Goal: Find specific page/section: Find specific page/section

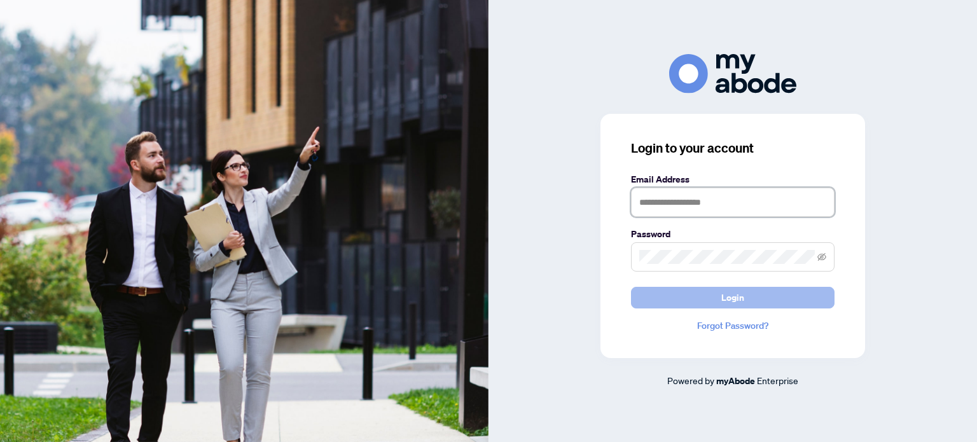
type input "**********"
click at [683, 293] on button "Login" at bounding box center [733, 298] width 204 height 22
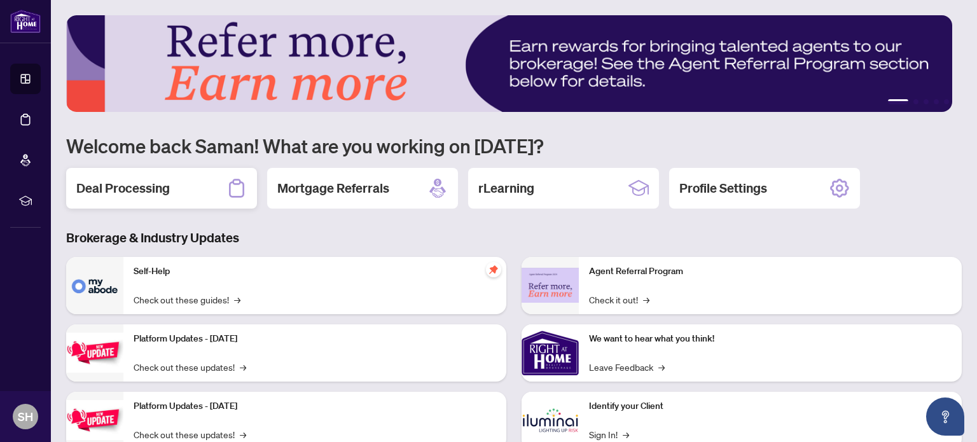
scroll to position [107, 0]
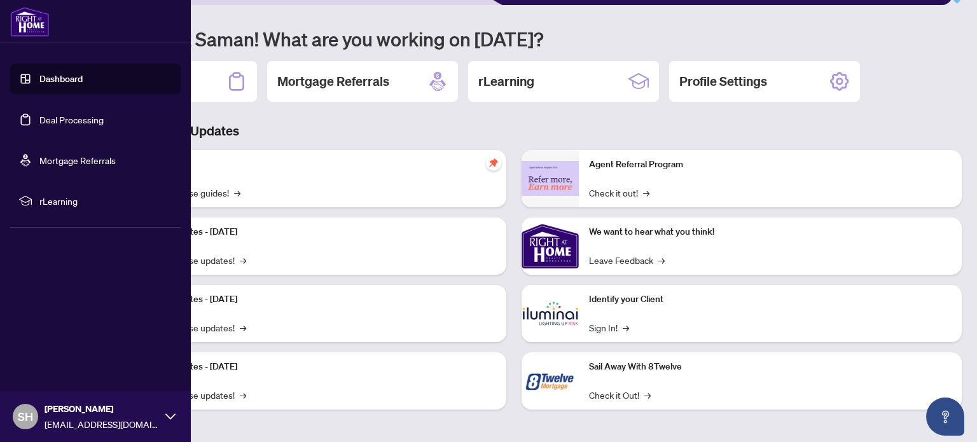
click at [45, 122] on link "Deal Processing" at bounding box center [71, 119] width 64 height 11
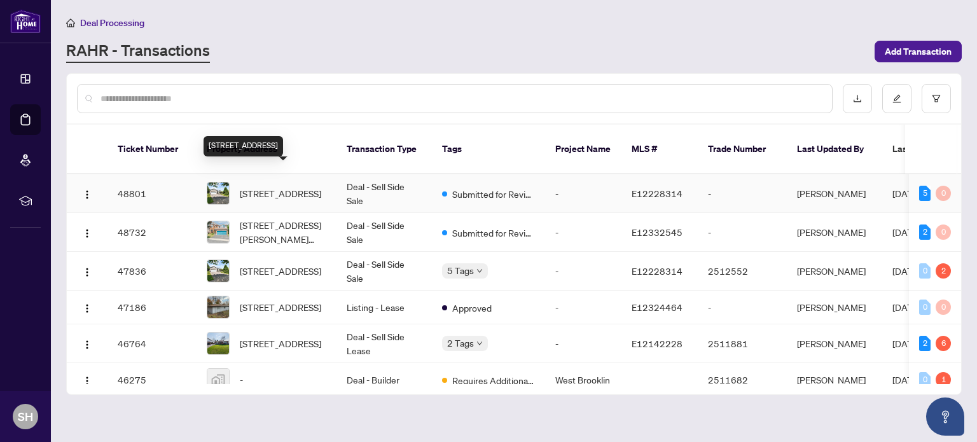
click at [300, 186] on span "[STREET_ADDRESS]" at bounding box center [280, 193] width 81 height 14
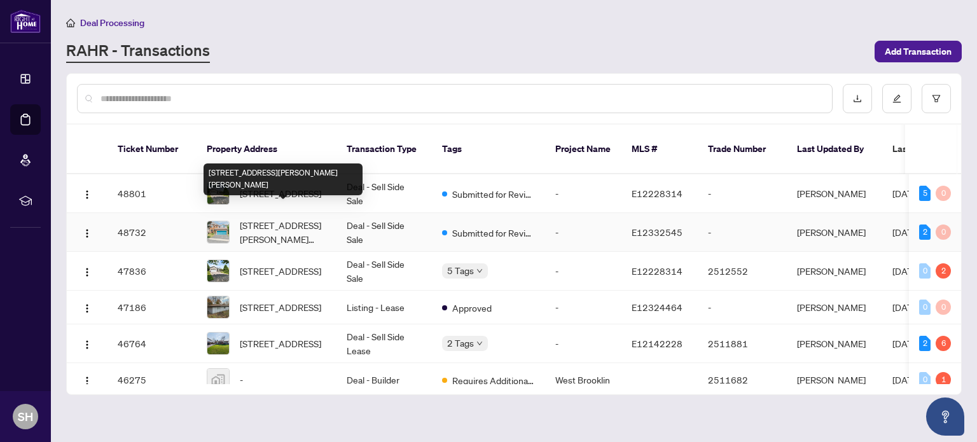
click at [260, 219] on span "[STREET_ADDRESS][PERSON_NAME][PERSON_NAME]" at bounding box center [283, 232] width 87 height 28
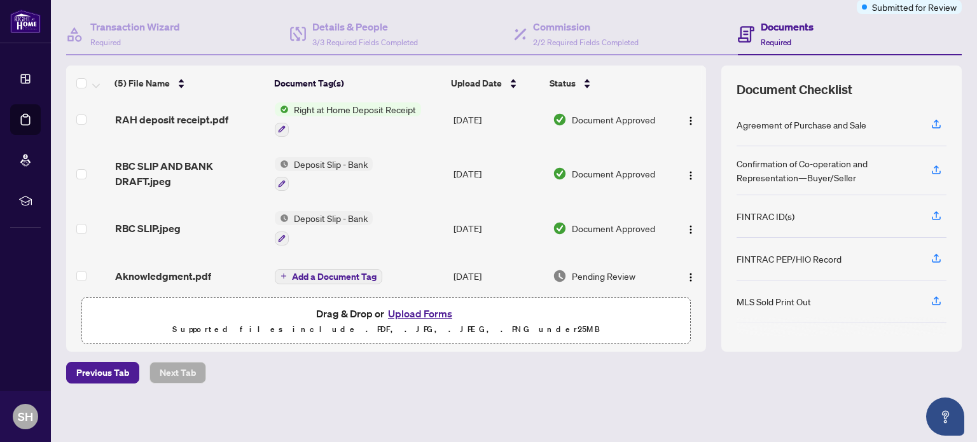
scroll to position [71, 0]
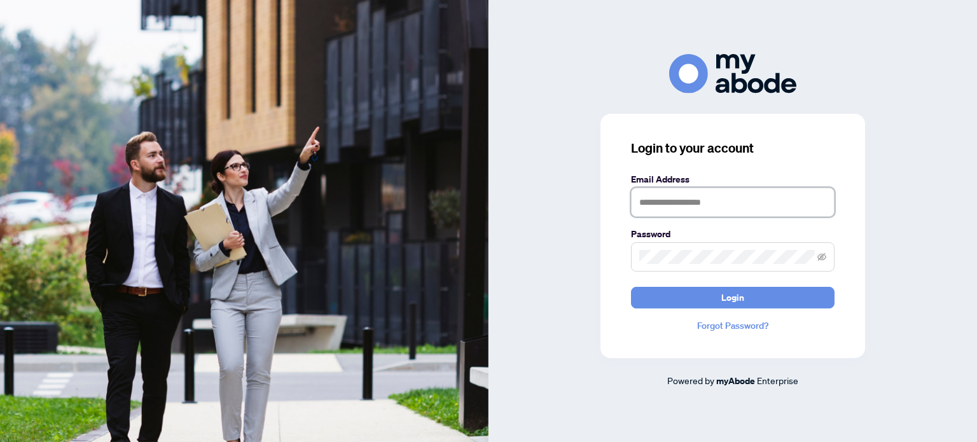
type input "**********"
click at [695, 286] on form "**********" at bounding box center [733, 240] width 204 height 136
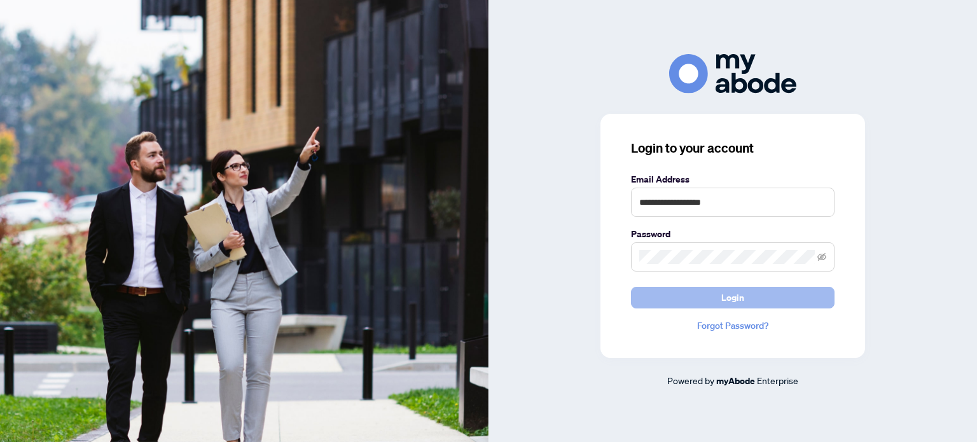
click at [687, 290] on button "Login" at bounding box center [733, 298] width 204 height 22
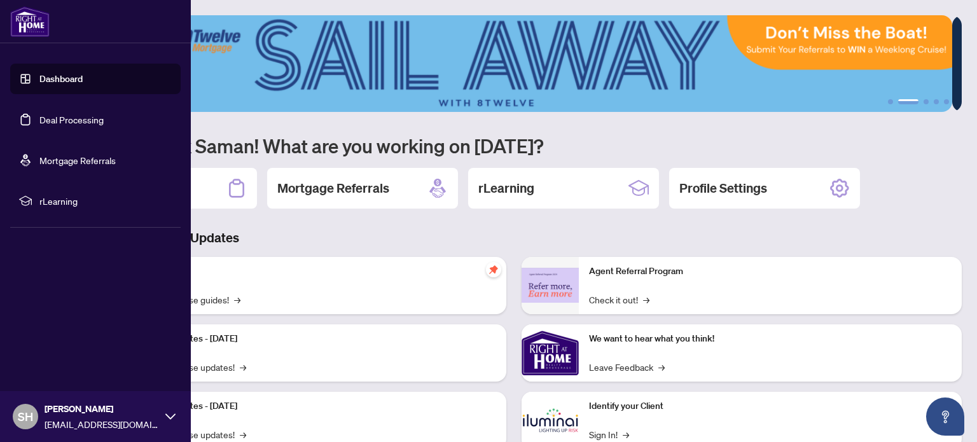
click at [44, 116] on link "Deal Processing" at bounding box center [71, 119] width 64 height 11
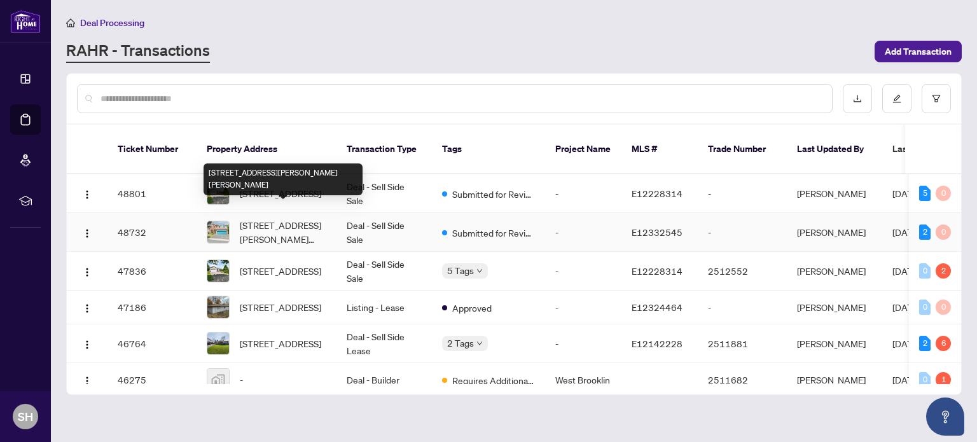
click at [265, 218] on span "[STREET_ADDRESS][PERSON_NAME][PERSON_NAME]" at bounding box center [283, 232] width 87 height 28
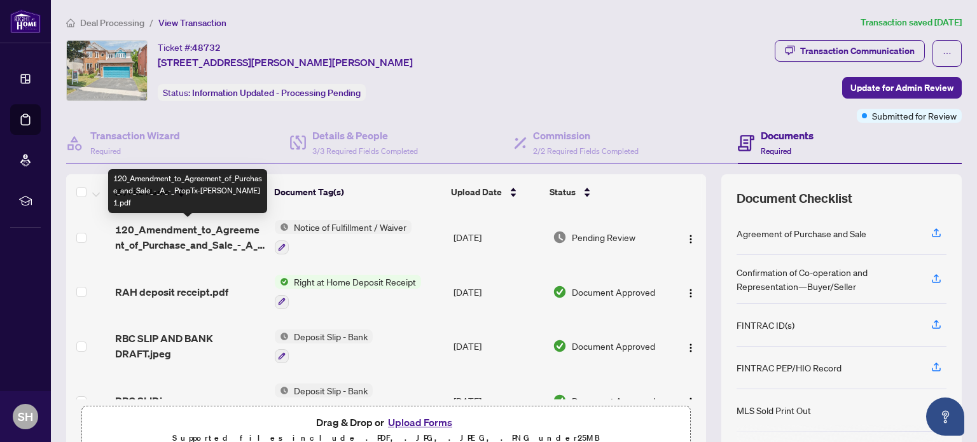
click at [186, 234] on span "120_Amendment_to_Agreement_of_Purchase_and_Sale_-_A_-_PropTx-[PERSON_NAME] 1.pdf" at bounding box center [190, 237] width 150 height 31
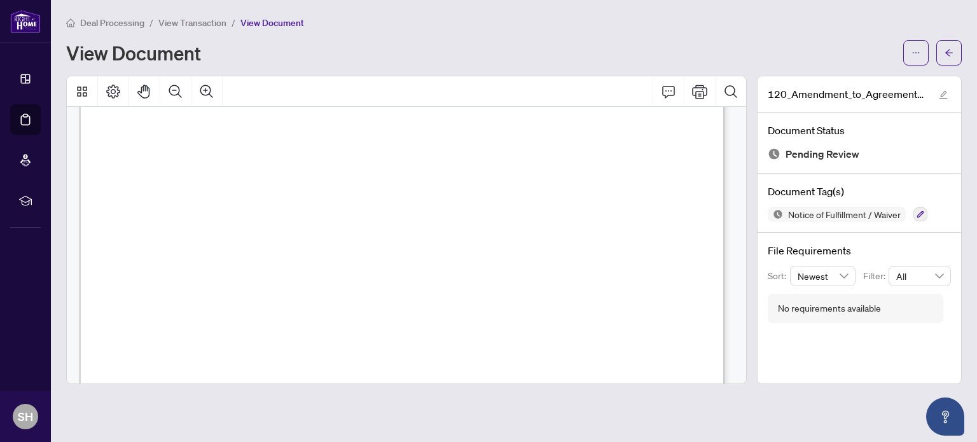
scroll to position [64, 0]
drag, startPoint x: 529, startPoint y: 251, endPoint x: 479, endPoint y: 246, distance: 50.5
click at [479, 246] on span "[STREET_ADDRESS][PERSON_NAME][PERSON_NAME]" at bounding box center [378, 249] width 240 height 10
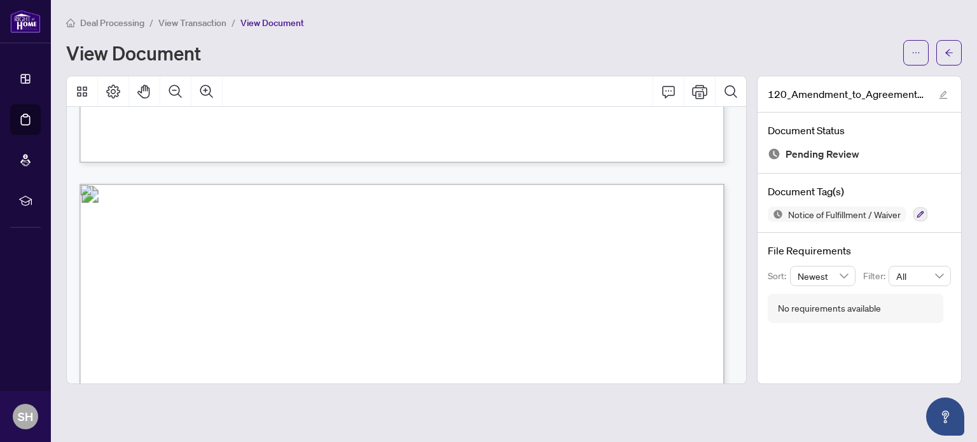
scroll to position [741, 0]
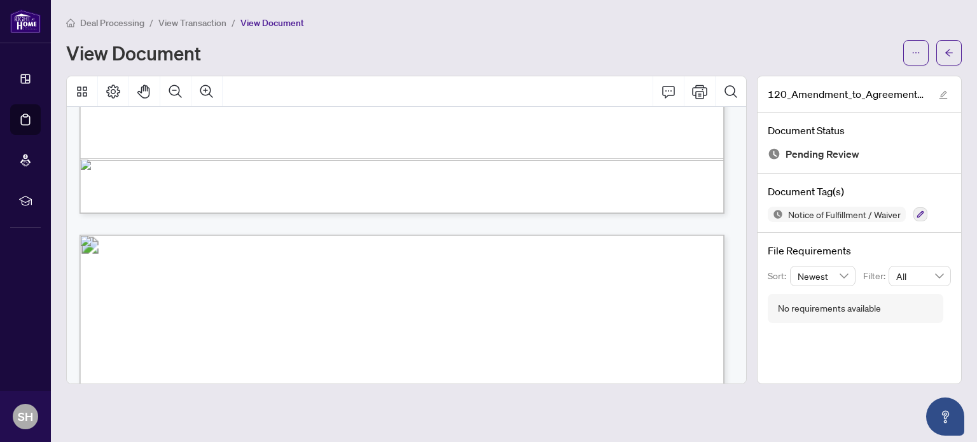
click at [194, 32] on div "Deal Processing / View Transaction / View Document View Document" at bounding box center [514, 40] width 896 height 50
click at [190, 24] on span "View Transaction" at bounding box center [192, 22] width 68 height 11
